Goal: Transaction & Acquisition: Purchase product/service

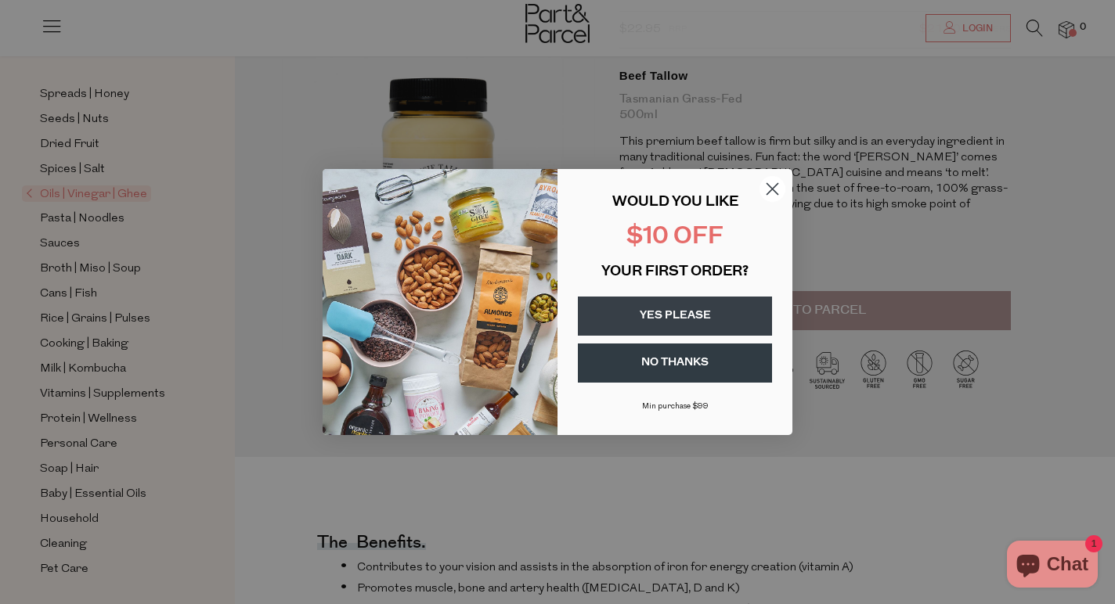
scroll to position [171, 0]
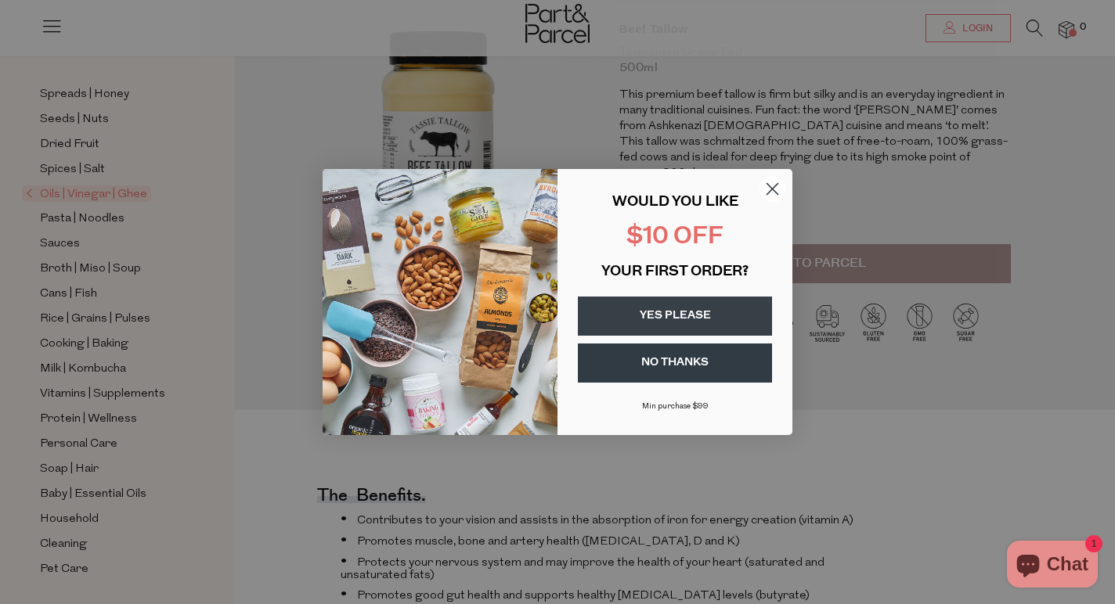
click at [695, 316] on button "YES PLEASE" at bounding box center [675, 316] width 194 height 39
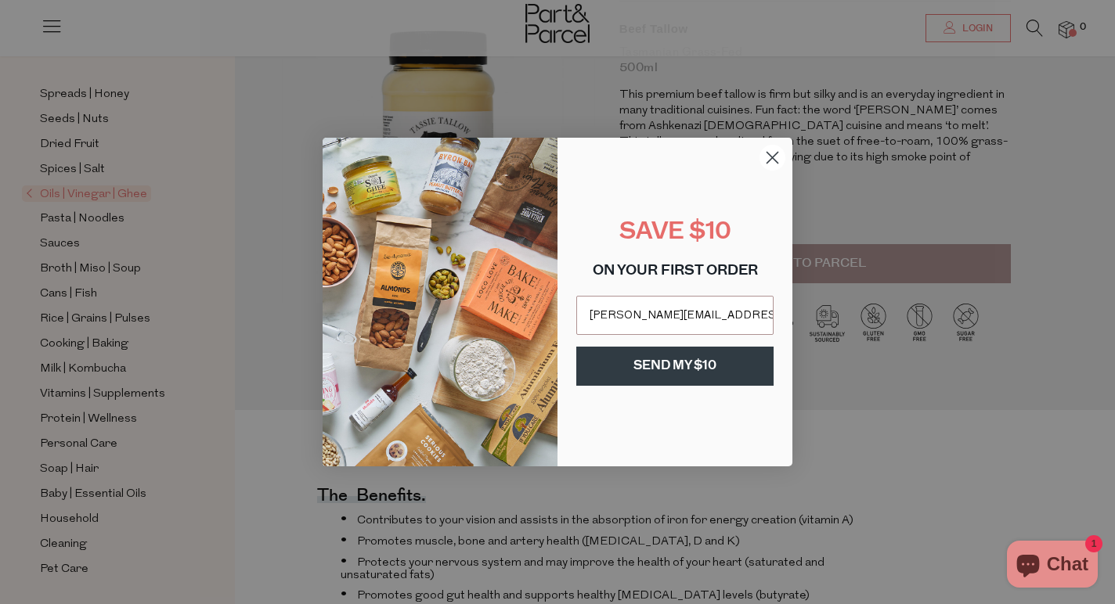
type input "anna_leung@hotmail.com"
click input "Submit" at bounding box center [0, 0] width 0 height 0
click at [670, 374] on button "SEND MY $10" at bounding box center [674, 366] width 197 height 39
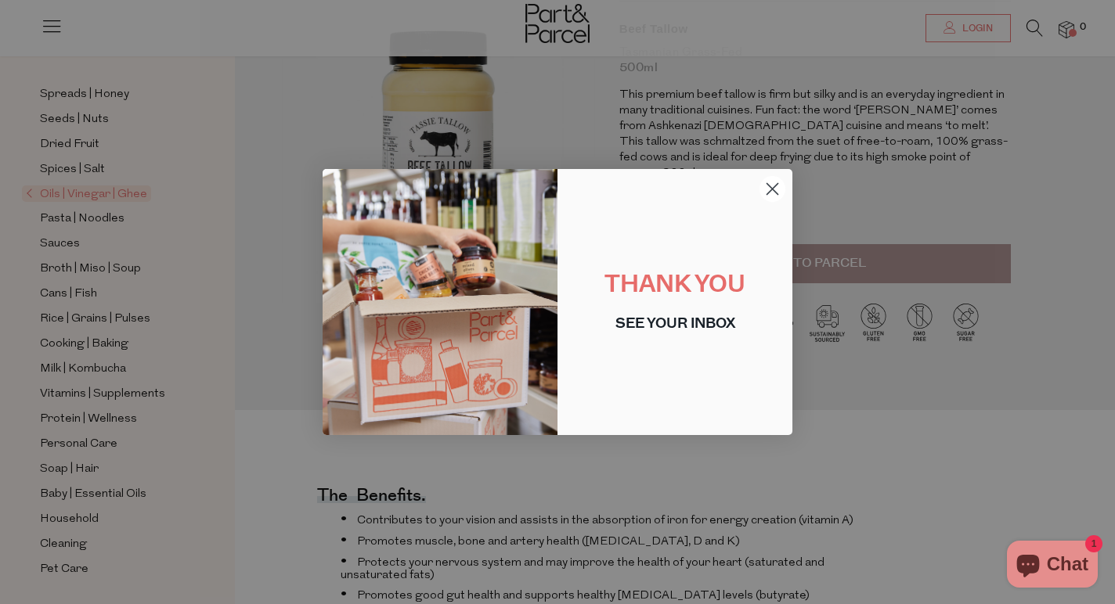
click at [768, 193] on icon "Close dialog" at bounding box center [772, 189] width 11 height 11
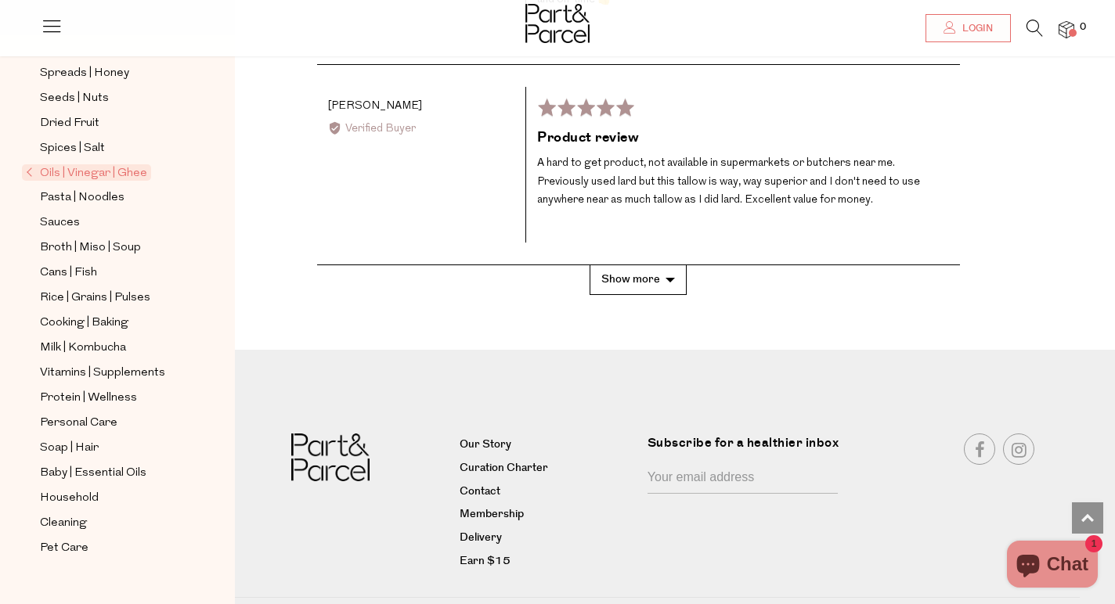
scroll to position [3138, 0]
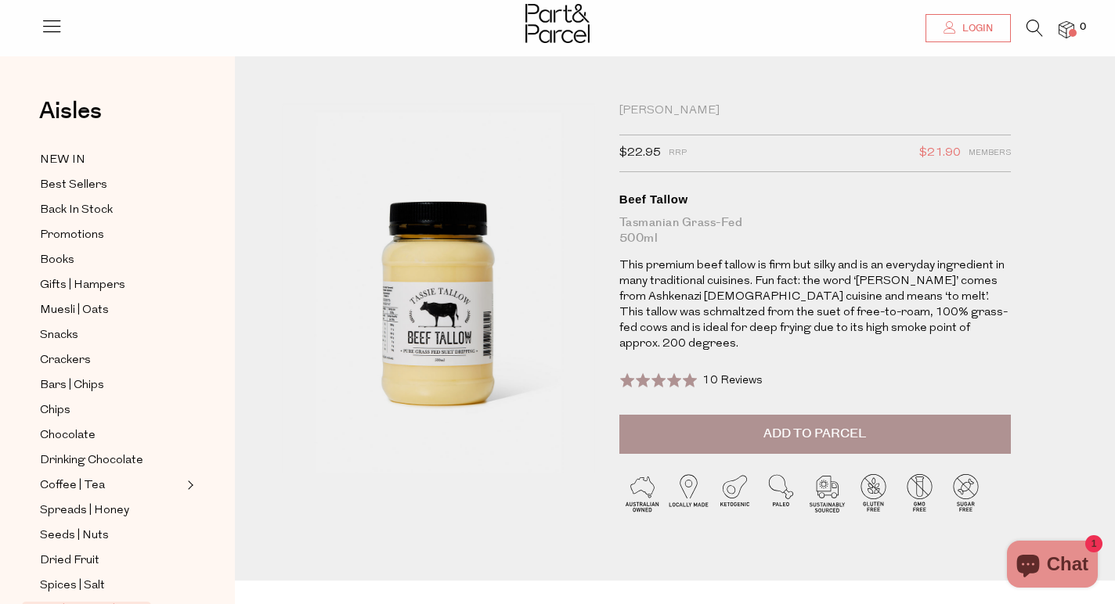
click at [978, 33] on span "Login" at bounding box center [975, 28] width 34 height 13
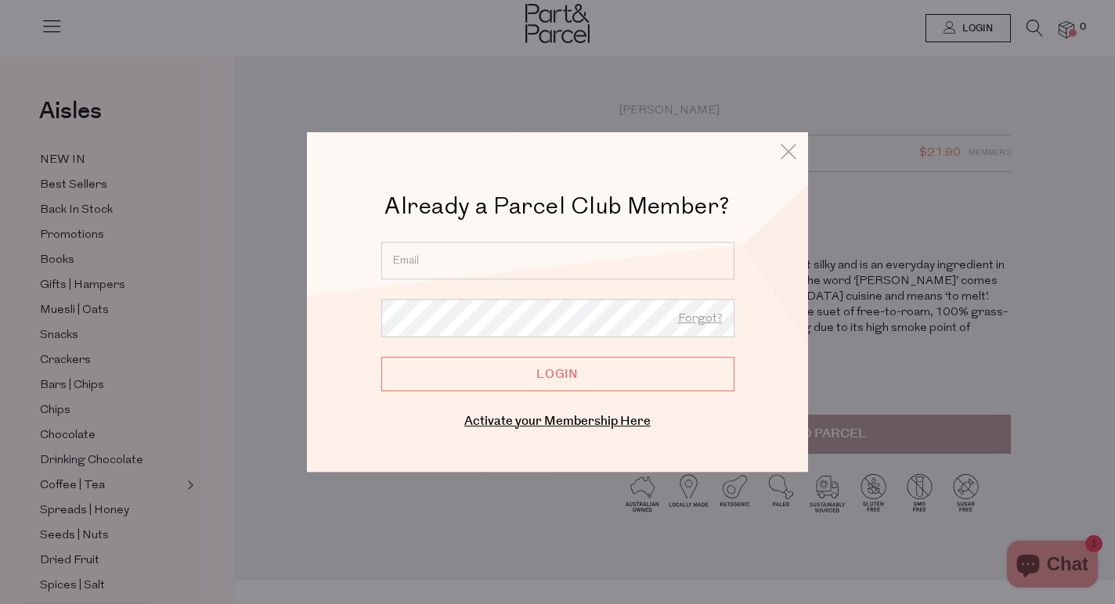
click at [610, 257] on input "email" at bounding box center [557, 261] width 353 height 38
type input "a"
click at [570, 420] on link "Activate your Membership Here" at bounding box center [557, 422] width 186 height 18
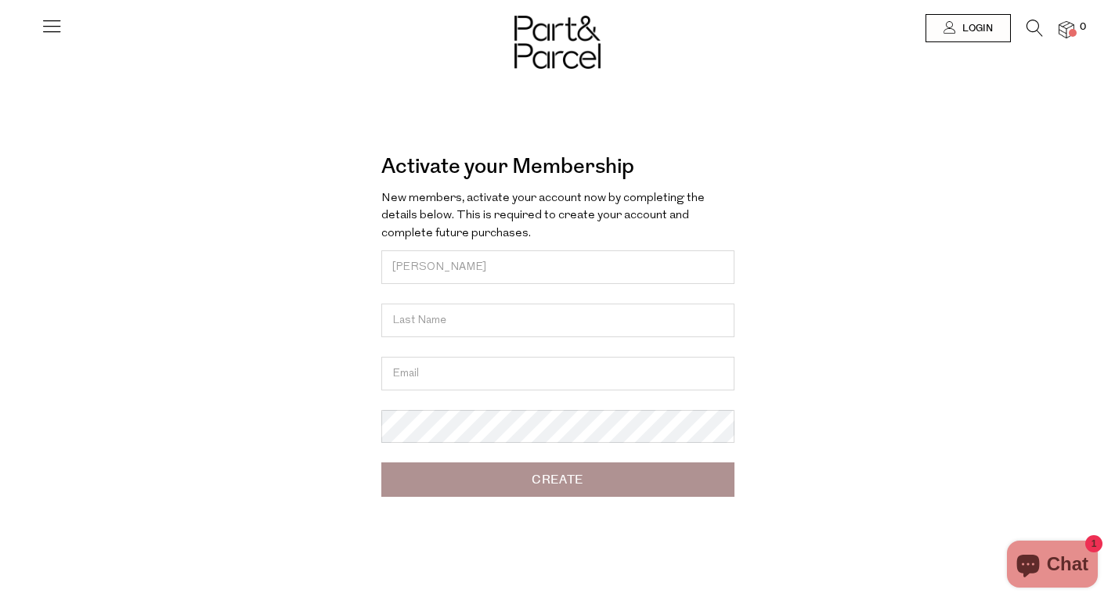
type input "[PERSON_NAME]"
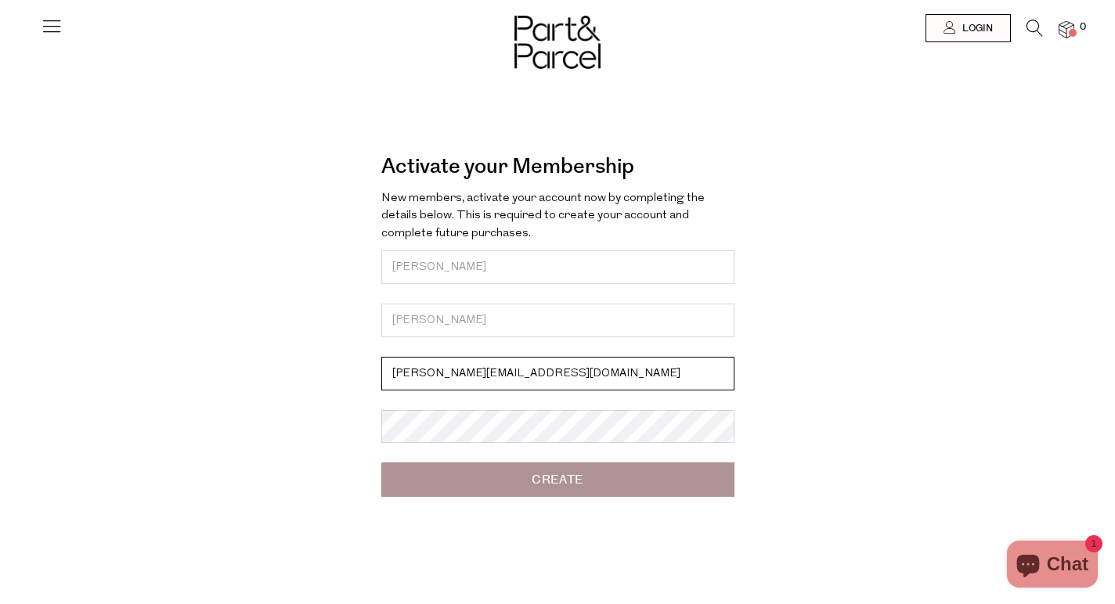
type input "[PERSON_NAME][EMAIL_ADDRESS][DOMAIN_NAME]"
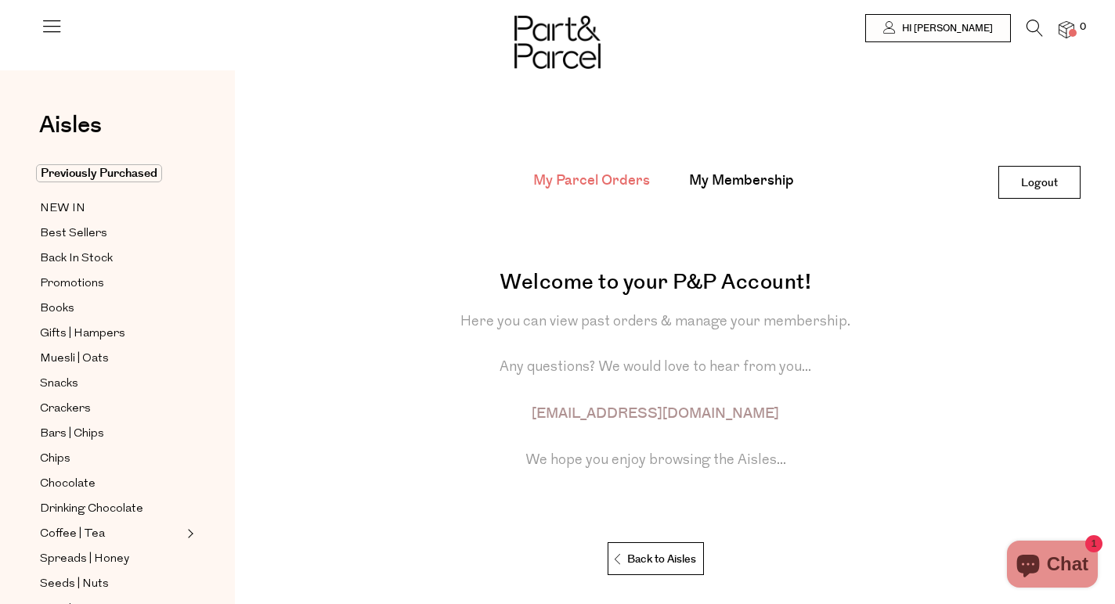
click at [1030, 26] on icon at bounding box center [1034, 28] width 16 height 17
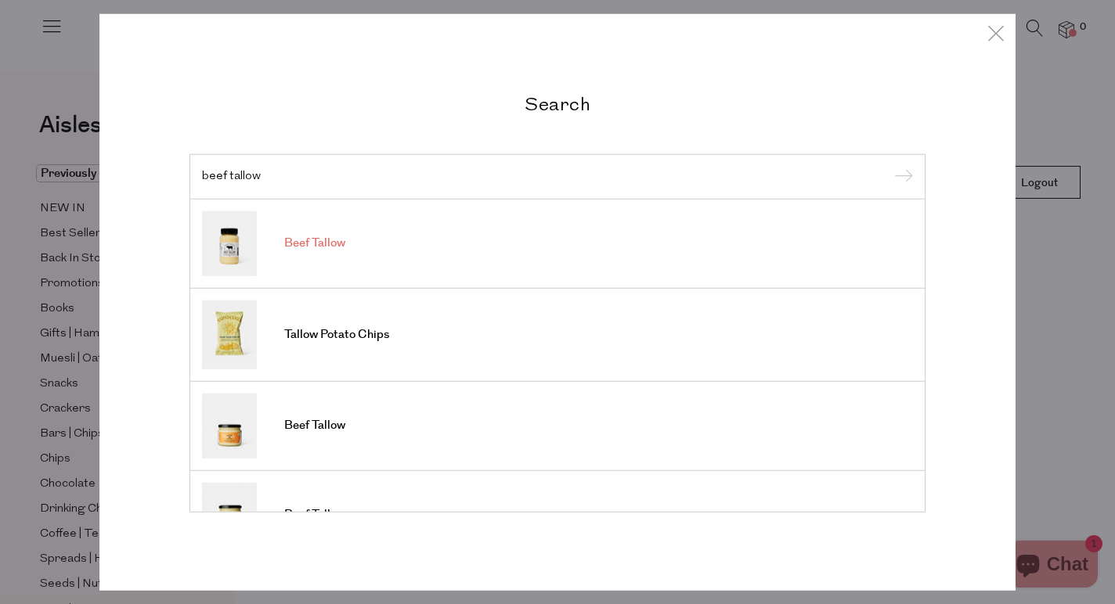
type input "beef tallow"
click at [247, 240] on img at bounding box center [229, 243] width 55 height 65
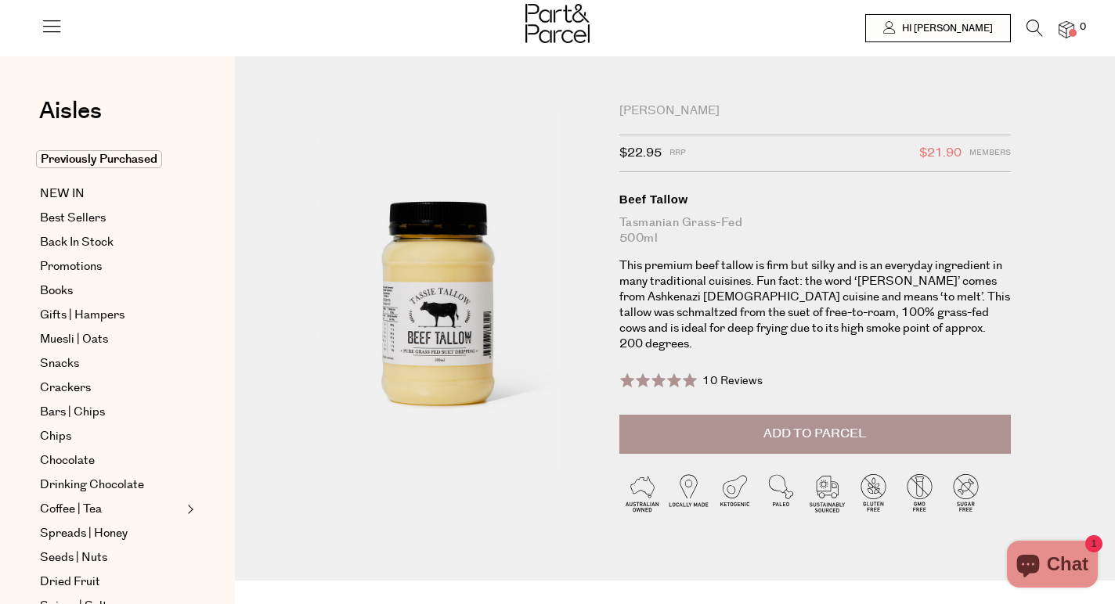
click at [825, 425] on span "Add to Parcel" at bounding box center [814, 434] width 103 height 18
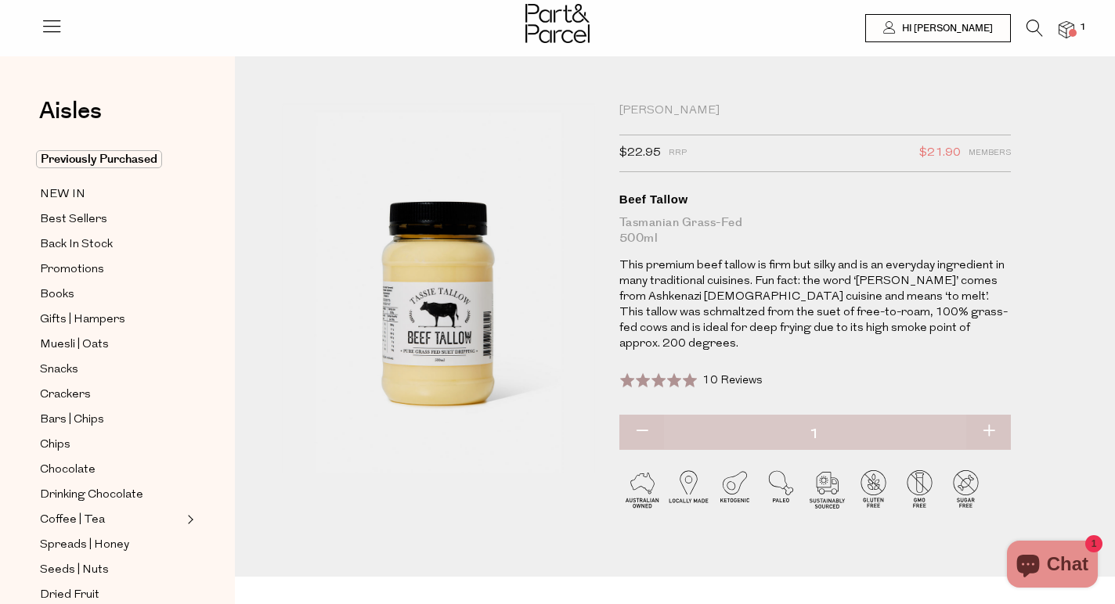
click at [1059, 30] on img at bounding box center [1066, 30] width 16 height 18
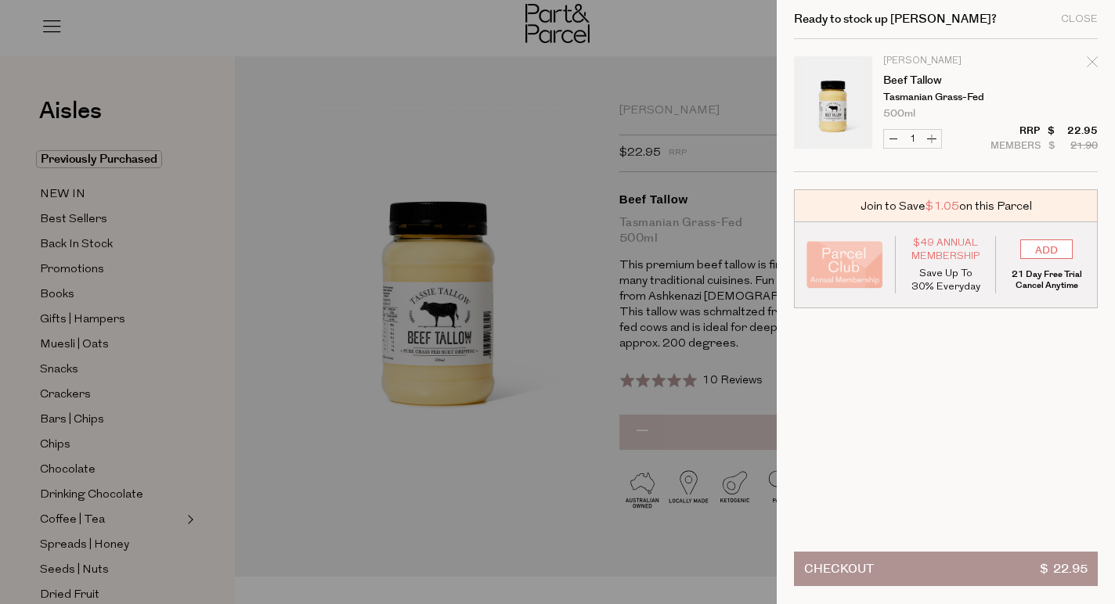
click at [1090, 69] on div "Remove Beef Tallow" at bounding box center [1091, 64] width 11 height 21
type input "Add Membership"
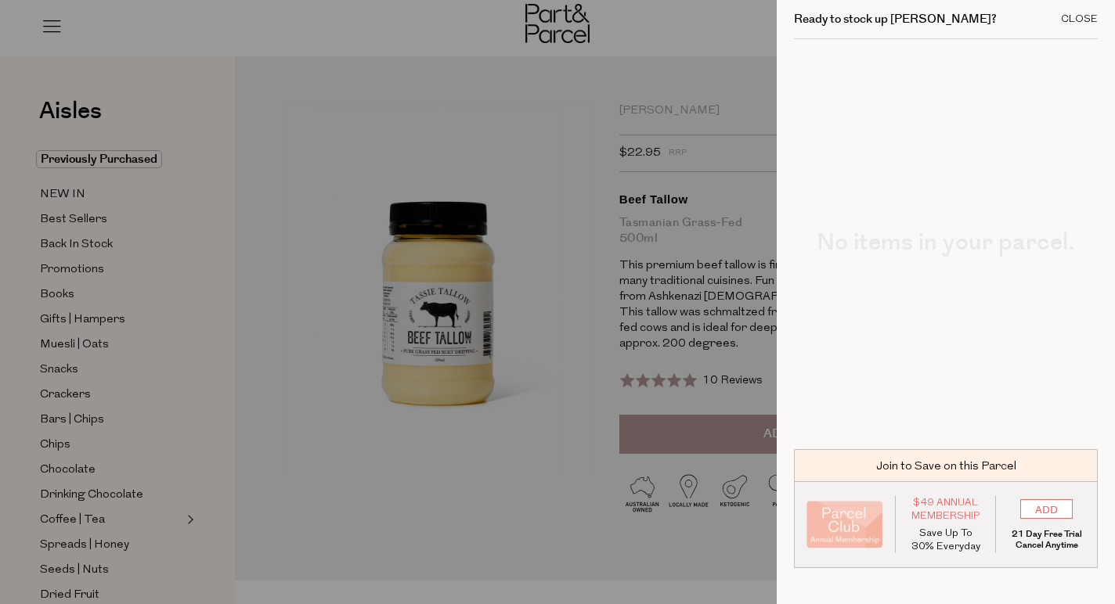
click at [1089, 18] on div "Close" at bounding box center [1079, 19] width 37 height 10
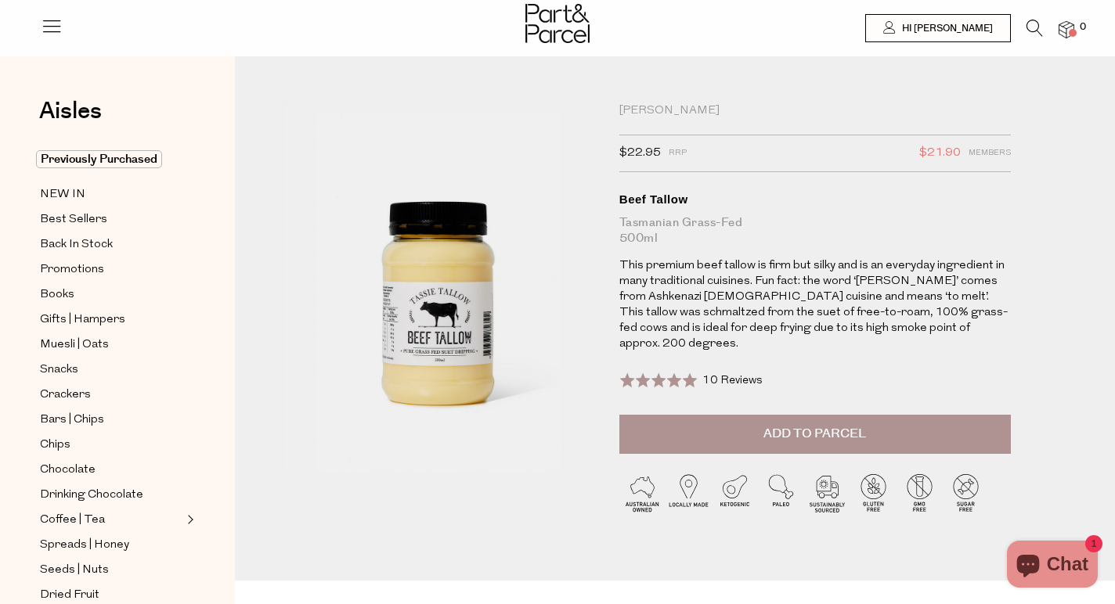
click at [1065, 27] on img at bounding box center [1066, 30] width 16 height 18
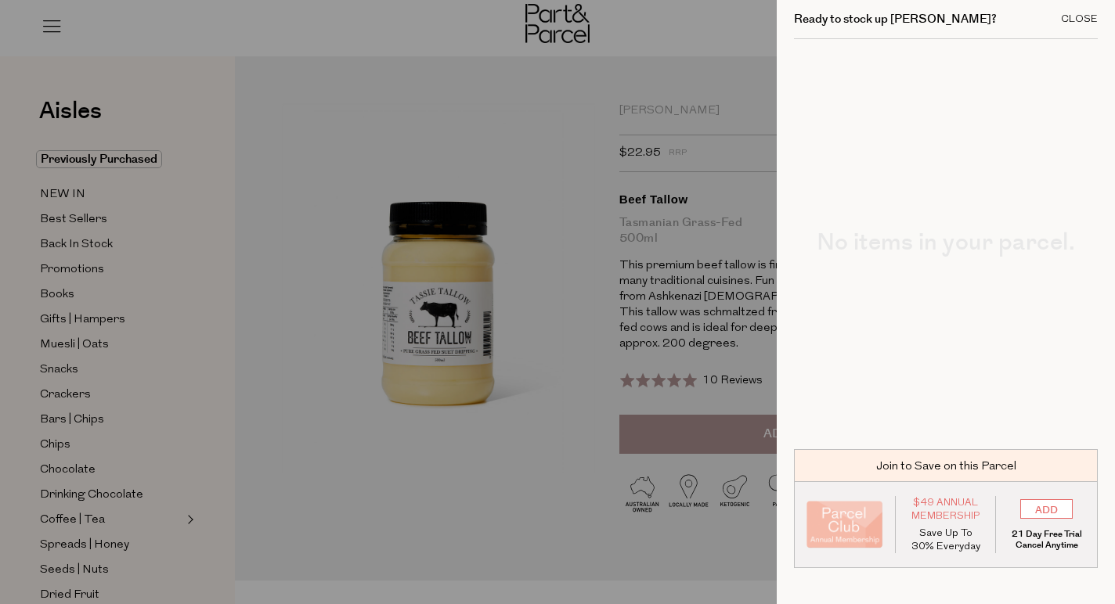
click at [1075, 19] on div "Close" at bounding box center [1079, 19] width 37 height 10
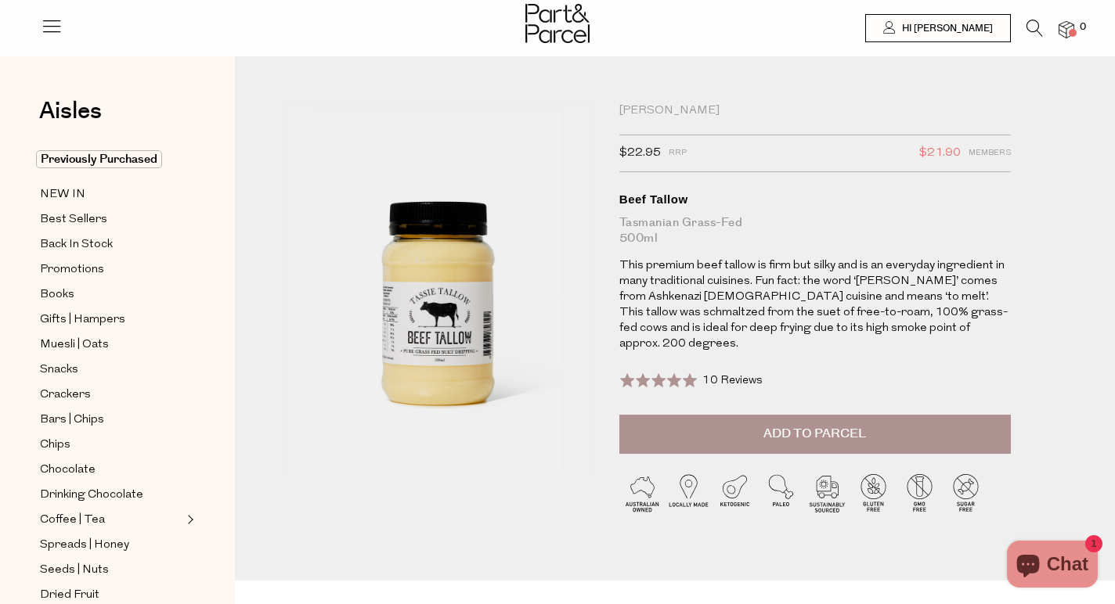
click at [784, 425] on span "Add to Parcel" at bounding box center [814, 434] width 103 height 18
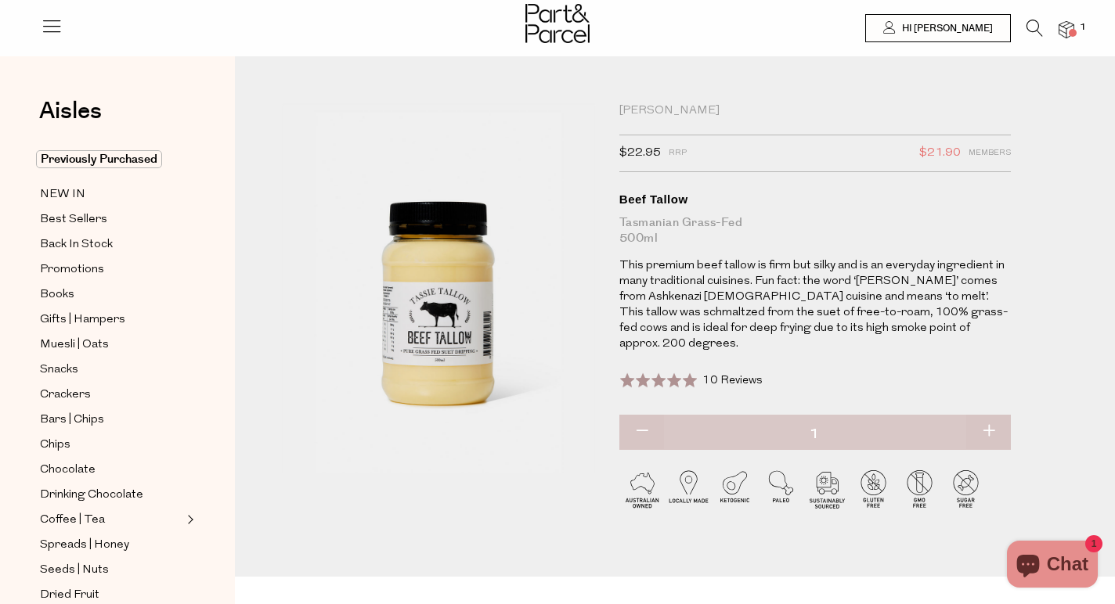
click at [1061, 30] on img at bounding box center [1066, 30] width 16 height 18
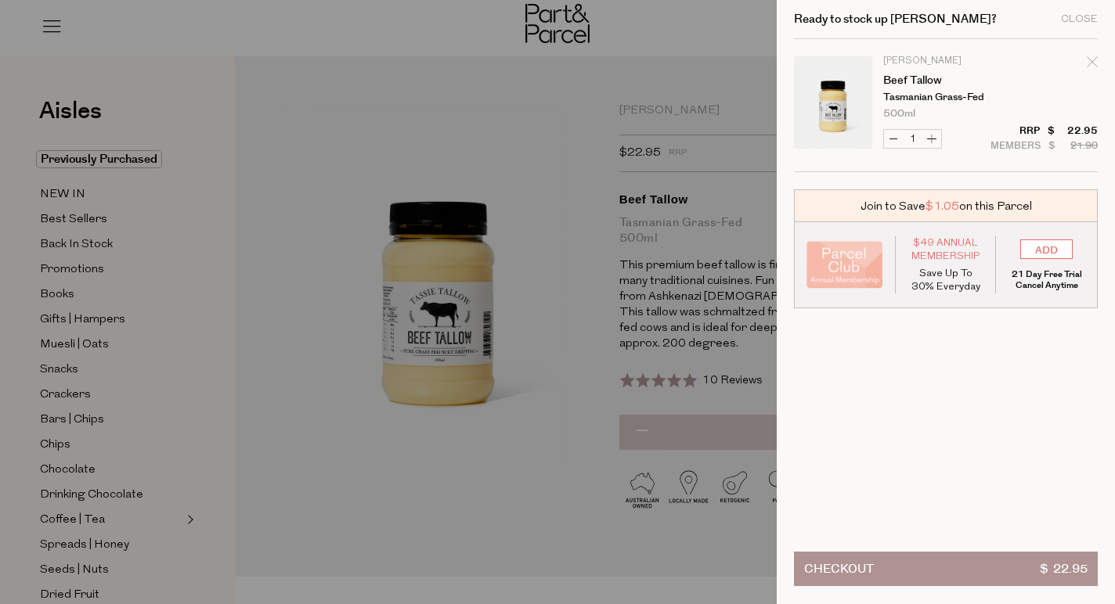
click at [1003, 576] on button "Checkout $ 22.95" at bounding box center [946, 569] width 304 height 34
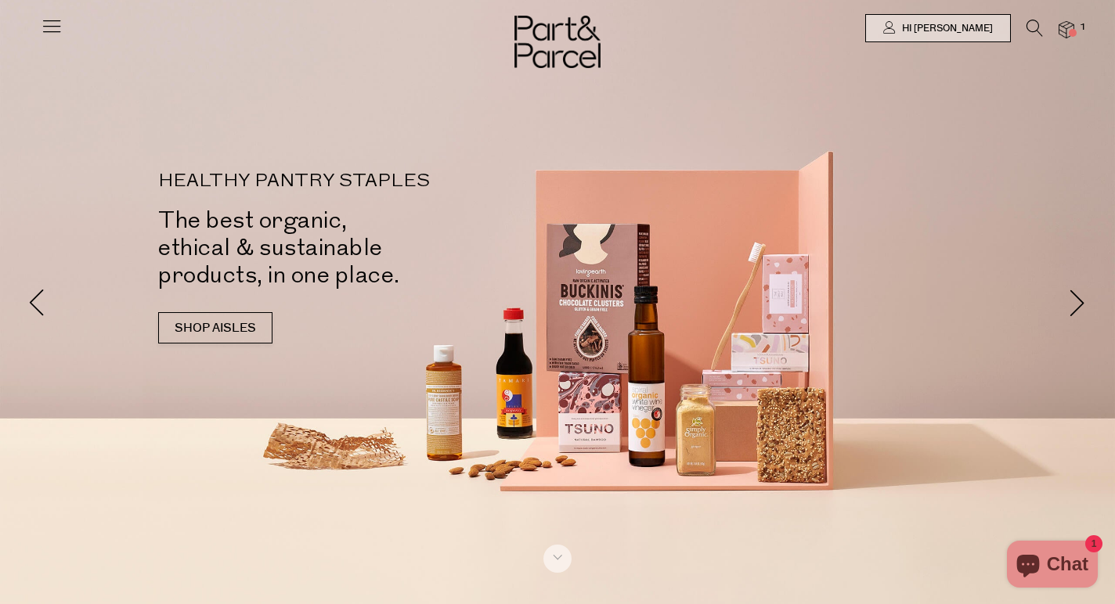
click at [1035, 25] on icon at bounding box center [1034, 28] width 16 height 17
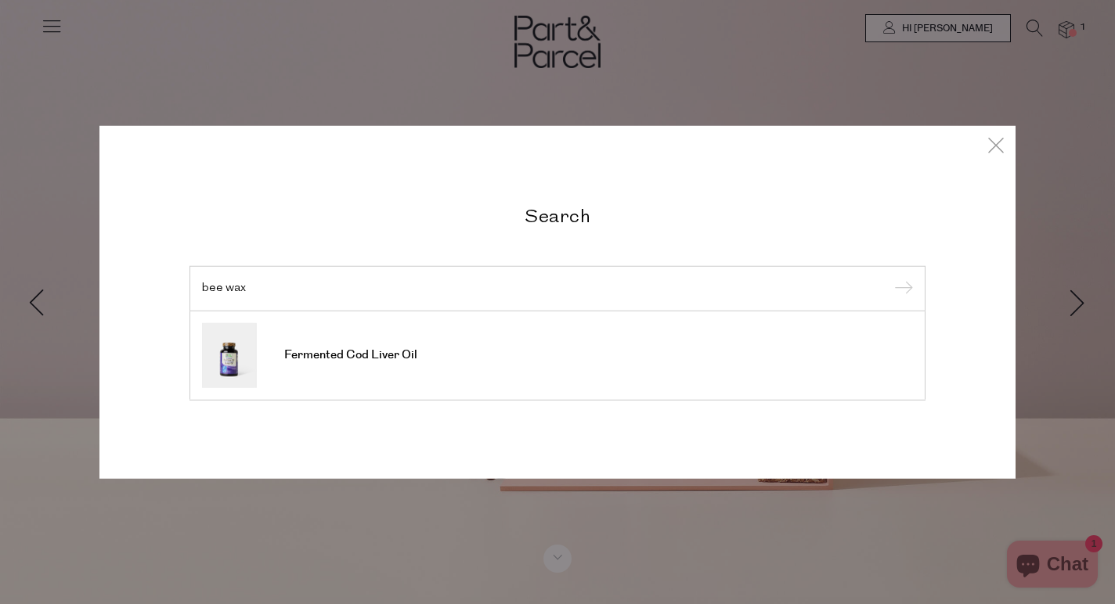
click at [387, 294] on input "bee wax" at bounding box center [557, 289] width 711 height 12
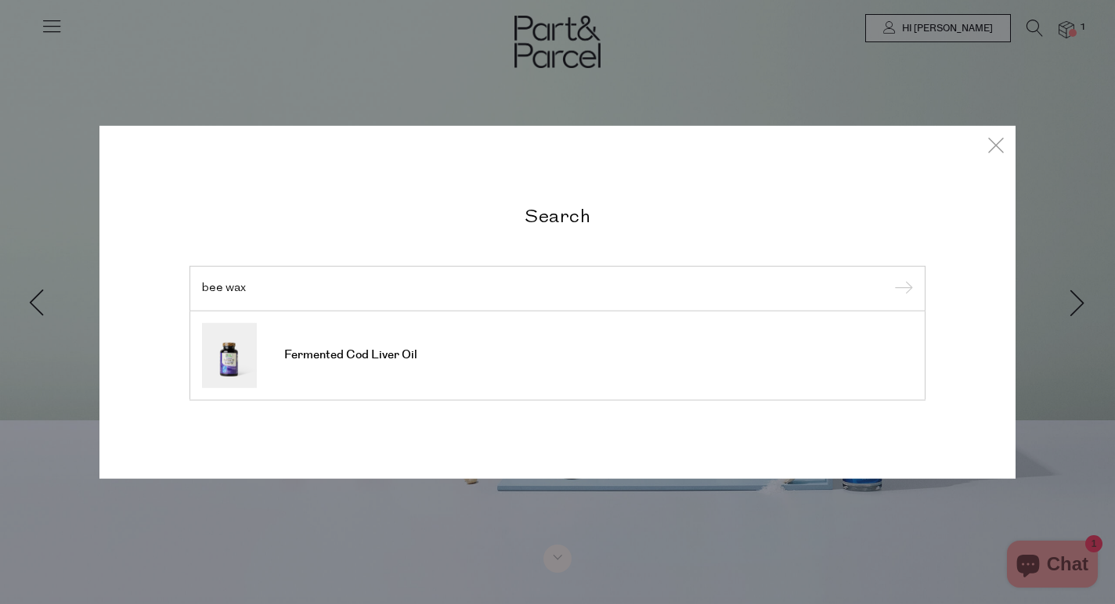
click at [387, 294] on input "bee wax" at bounding box center [557, 289] width 711 height 12
type input "n"
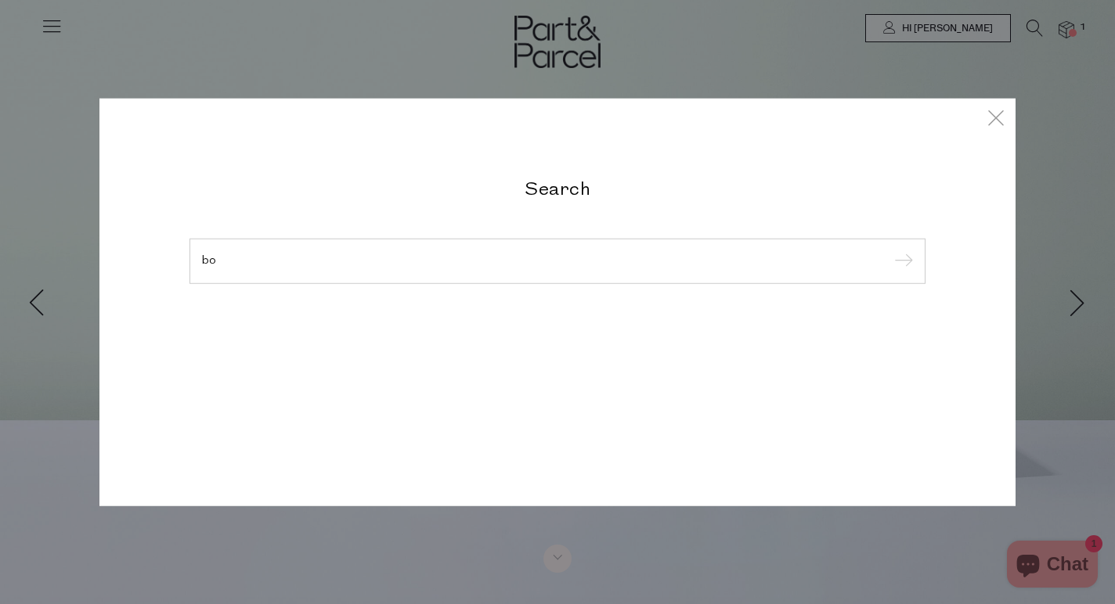
type input "b"
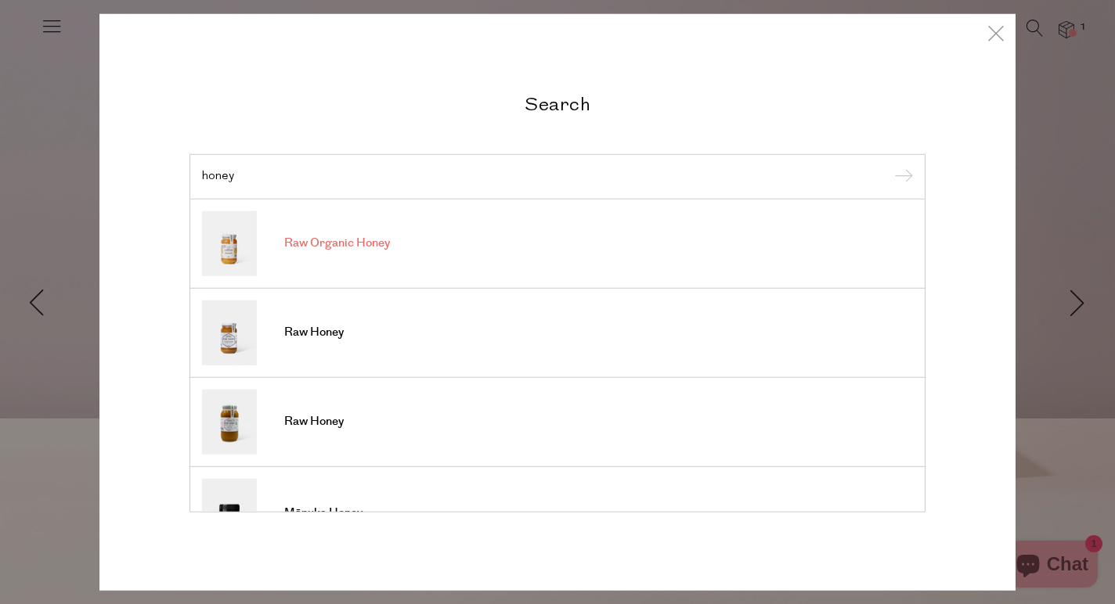
type input "honey"
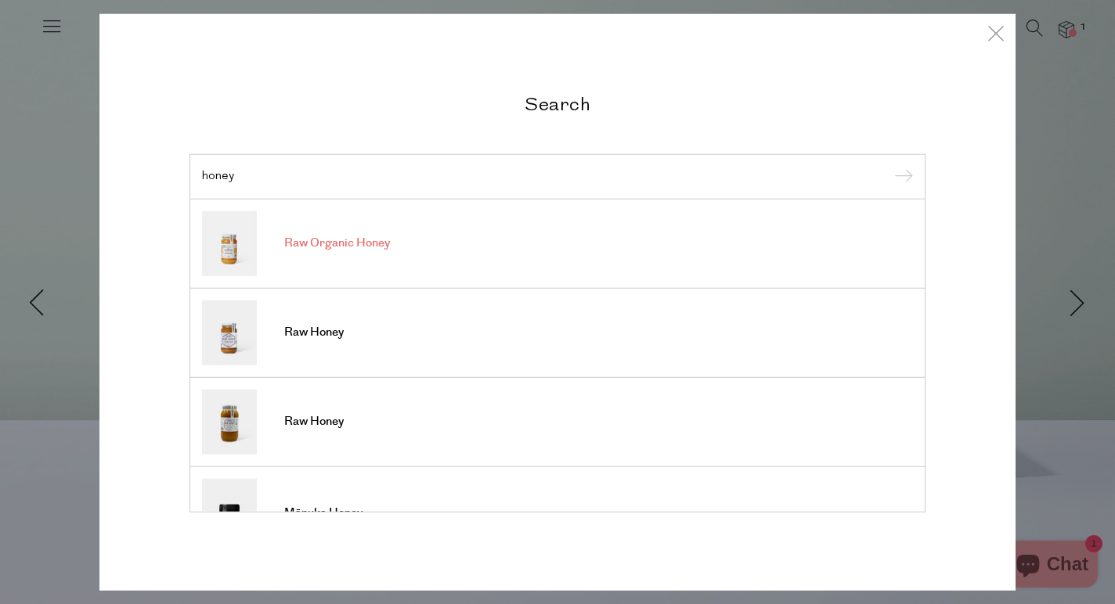
click at [220, 252] on img at bounding box center [229, 243] width 55 height 65
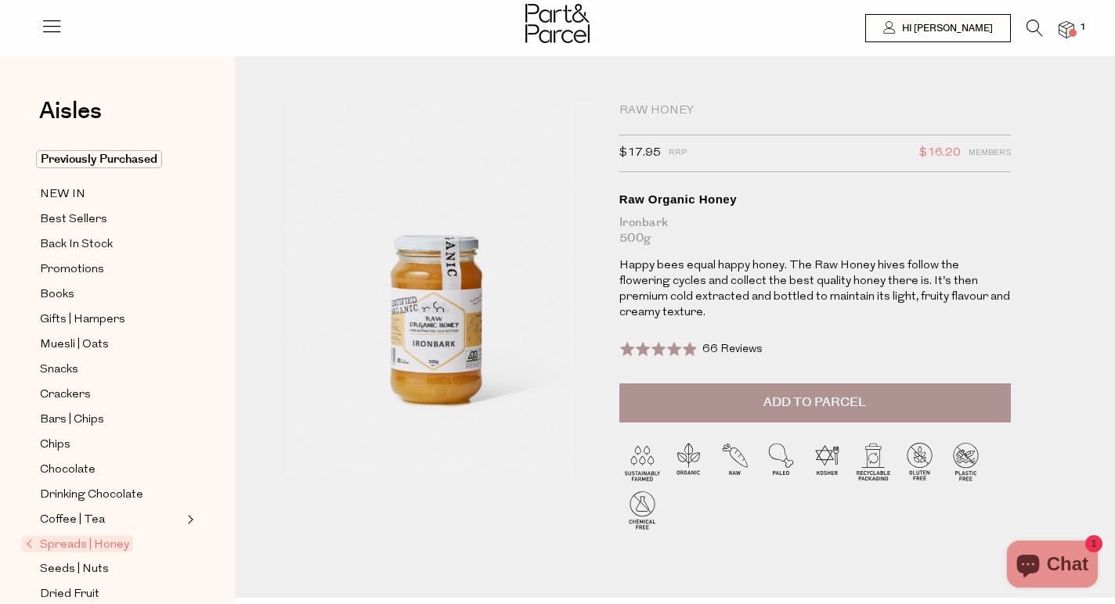
click at [764, 402] on span "Add to Parcel" at bounding box center [814, 403] width 103 height 18
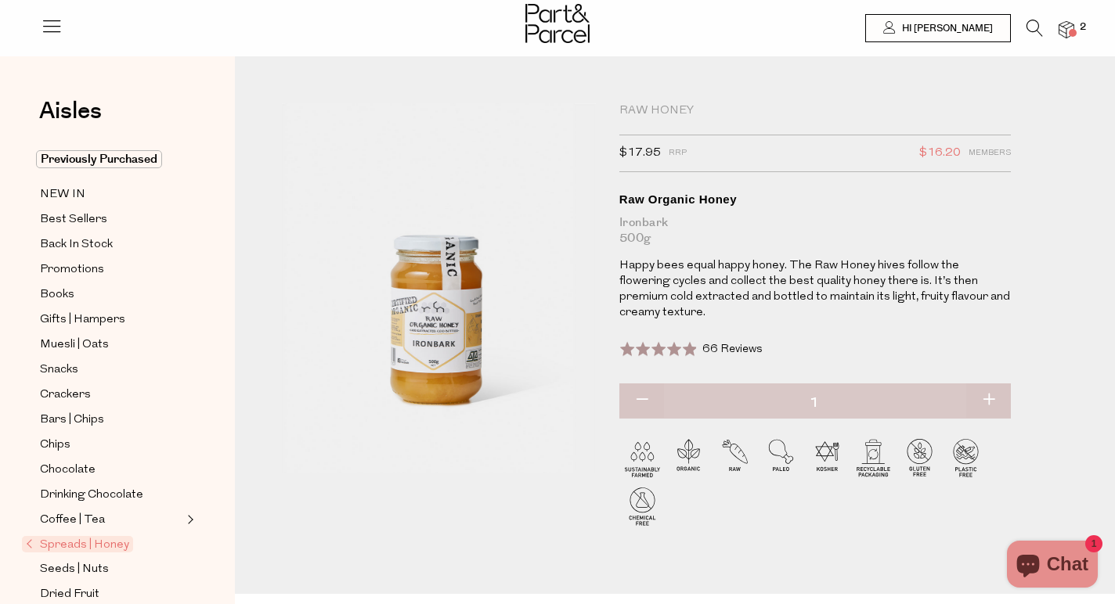
click at [1067, 28] on img at bounding box center [1066, 30] width 16 height 18
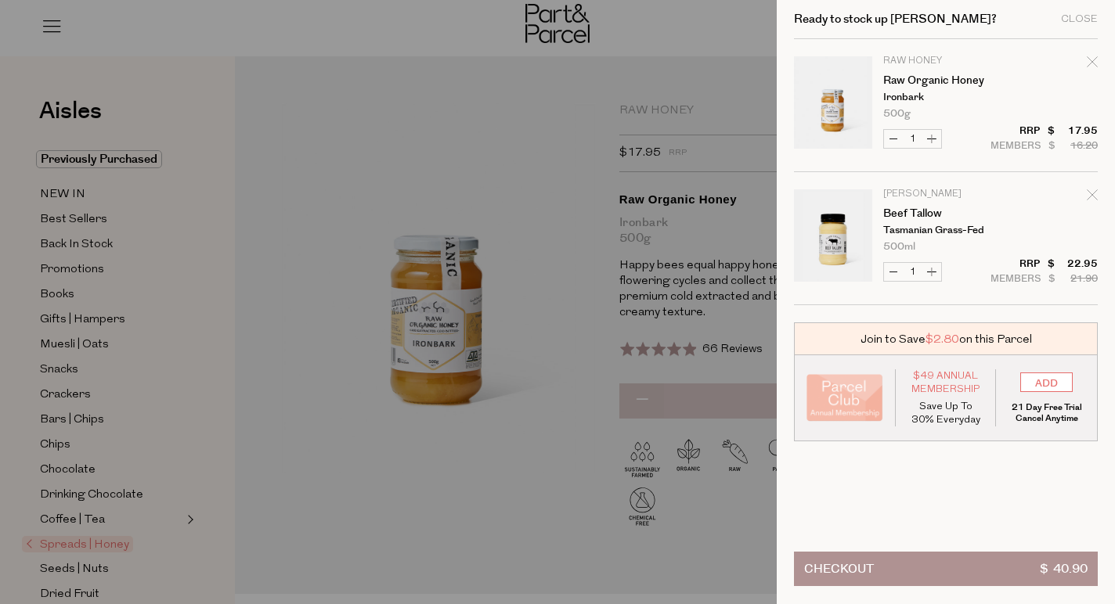
click at [902, 560] on button "Checkout $ 40.90" at bounding box center [946, 569] width 304 height 34
